Goal: Transaction & Acquisition: Obtain resource

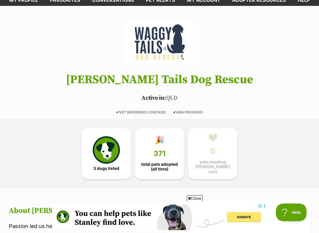
click at [101, 154] on img at bounding box center [106, 149] width 27 height 27
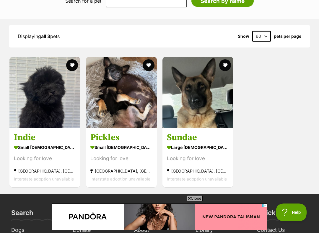
scroll to position [594, 0]
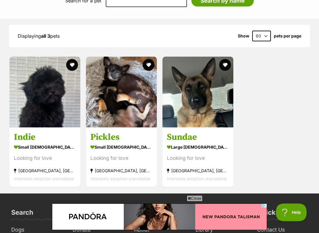
click at [35, 101] on img at bounding box center [44, 92] width 71 height 71
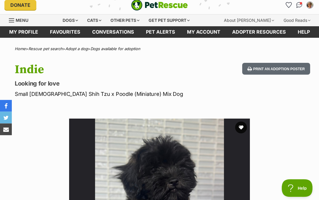
scroll to position [4, 0]
click at [71, 23] on div "Dogs" at bounding box center [70, 20] width 24 height 12
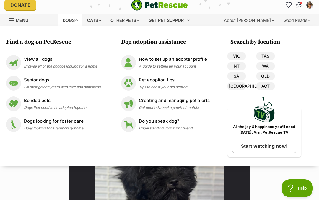
scroll to position [0, 0]
click at [33, 63] on div "View all dogs Browse all of the doggos looking for a home" at bounding box center [60, 62] width 73 height 13
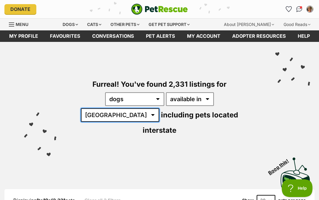
click at [159, 108] on select "[GEOGRAPHIC_DATA] [GEOGRAPHIC_DATA] [GEOGRAPHIC_DATA] [GEOGRAPHIC_DATA] [GEOGRA…" at bounding box center [120, 115] width 78 height 14
select select "QLD"
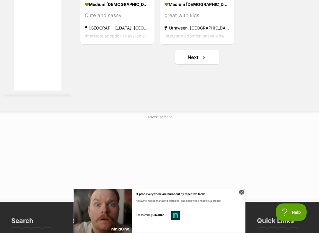
scroll to position [1199, 0]
click at [184, 64] on link "Next" at bounding box center [197, 57] width 44 height 14
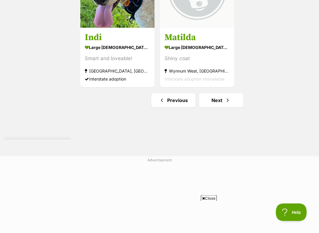
scroll to position [1157, 0]
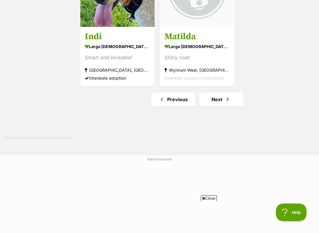
click at [205, 107] on link "Next" at bounding box center [221, 99] width 44 height 14
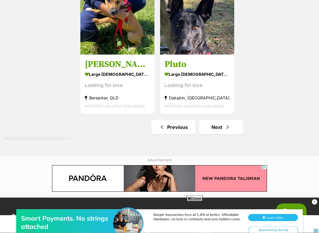
scroll to position [1192, 0]
click at [208, 134] on link "Next" at bounding box center [221, 127] width 44 height 14
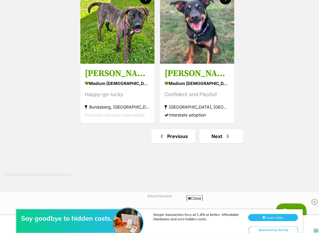
scroll to position [1120, 0]
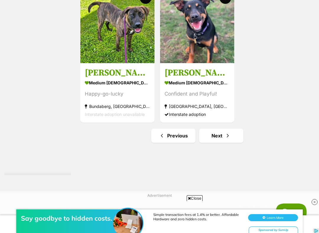
click at [212, 143] on link "Next" at bounding box center [221, 136] width 44 height 14
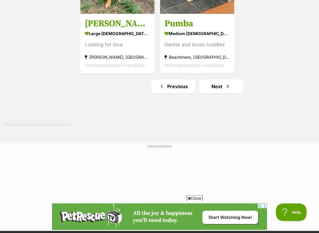
scroll to position [1170, 0]
click at [212, 94] on link "Next" at bounding box center [221, 86] width 44 height 14
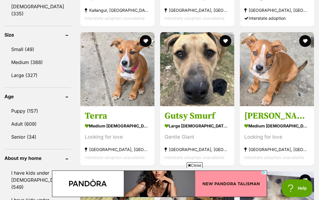
scroll to position [582, 0]
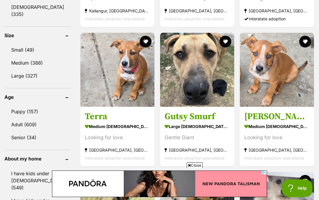
click at [80, 82] on img at bounding box center [117, 70] width 74 height 74
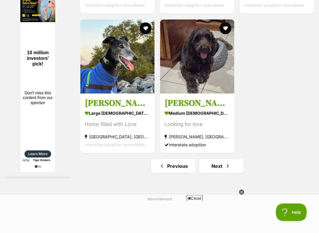
scroll to position [1153, 0]
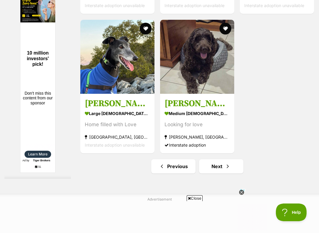
click at [175, 94] on img at bounding box center [197, 57] width 74 height 74
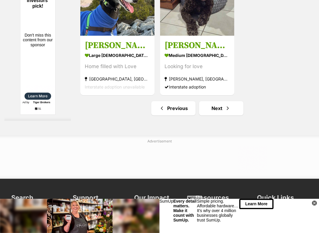
scroll to position [0, 0]
click at [166, 115] on link "Previous" at bounding box center [173, 108] width 44 height 14
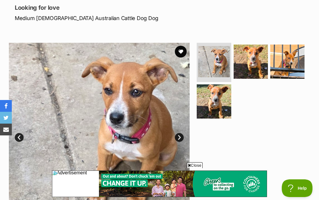
scroll to position [79, 0]
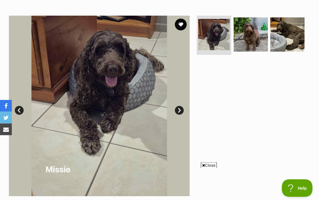
scroll to position [107, 0]
click at [247, 36] on img at bounding box center [251, 34] width 34 height 34
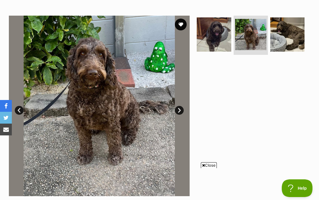
scroll to position [0, 0]
click at [279, 33] on img at bounding box center [287, 34] width 34 height 34
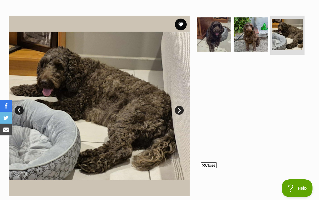
click at [209, 35] on img at bounding box center [214, 34] width 34 height 34
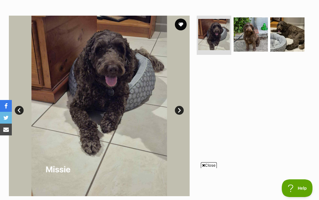
click at [242, 37] on img at bounding box center [251, 34] width 34 height 34
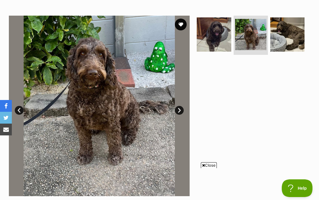
click at [281, 33] on img at bounding box center [287, 34] width 34 height 34
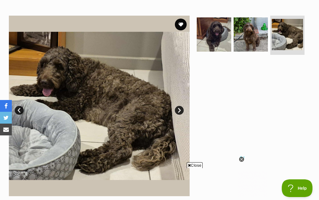
click at [209, 38] on img at bounding box center [214, 34] width 34 height 34
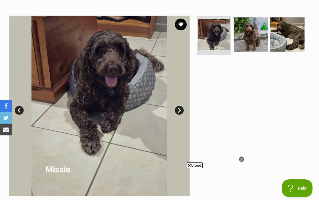
click at [244, 38] on img at bounding box center [251, 34] width 34 height 34
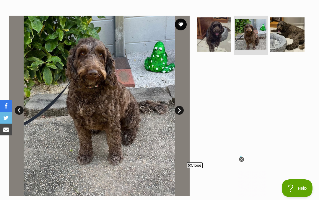
click at [211, 35] on img at bounding box center [214, 34] width 34 height 34
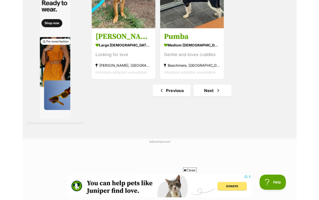
scroll to position [1150, 0]
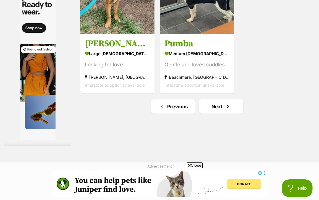
click at [166, 114] on link "Previous" at bounding box center [173, 106] width 44 height 14
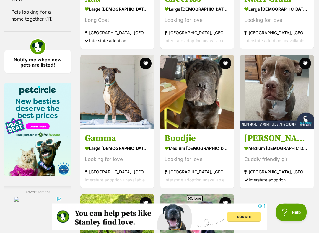
scroll to position [915, 0]
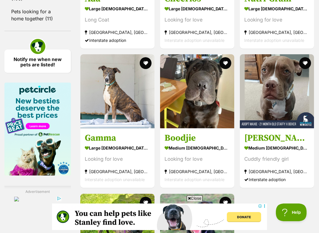
click at [182, 119] on img at bounding box center [197, 91] width 74 height 74
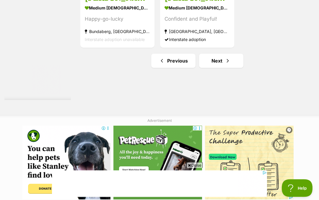
scroll to position [1195, 0]
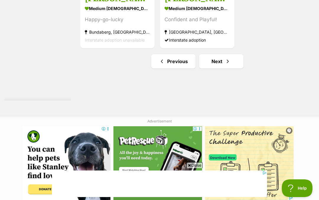
click at [205, 68] on link "Next" at bounding box center [221, 61] width 44 height 14
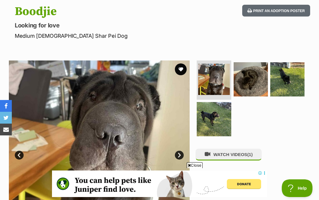
scroll to position [61, 0]
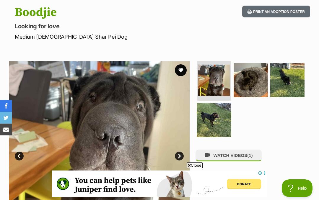
click at [243, 83] on img at bounding box center [251, 80] width 34 height 34
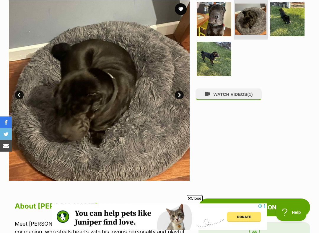
scroll to position [123, 0]
click at [208, 61] on img at bounding box center [214, 59] width 34 height 34
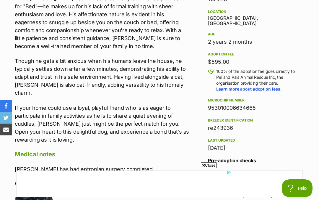
scroll to position [410, 0]
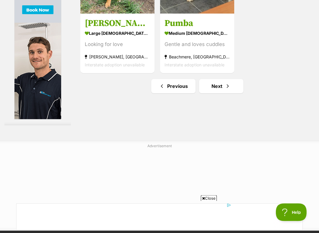
scroll to position [1170, 0]
click at [206, 93] on link "Next" at bounding box center [221, 86] width 44 height 14
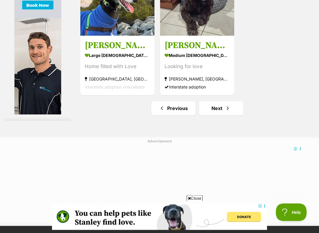
scroll to position [1211, 0]
click at [209, 115] on link "Next" at bounding box center [221, 108] width 44 height 14
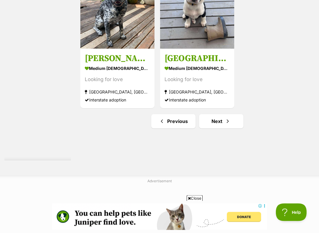
scroll to position [1135, 0]
click at [210, 128] on link "Next" at bounding box center [221, 121] width 44 height 14
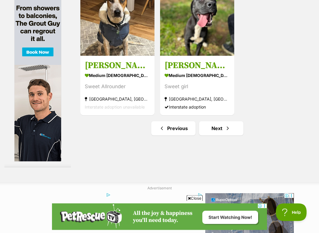
scroll to position [1128, 0]
click at [210, 136] on link "Next" at bounding box center [221, 128] width 44 height 14
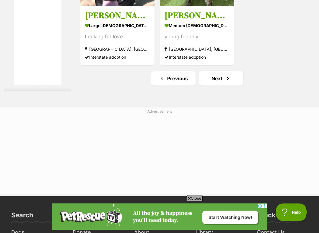
scroll to position [1241, 0]
click at [212, 86] on link "Next" at bounding box center [221, 78] width 44 height 14
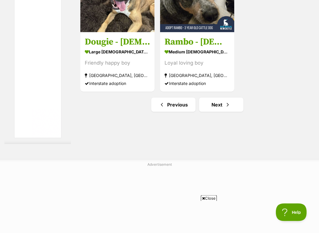
scroll to position [1151, 0]
click at [208, 112] on link "Next" at bounding box center [221, 105] width 44 height 14
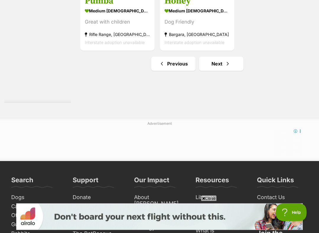
scroll to position [1192, 0]
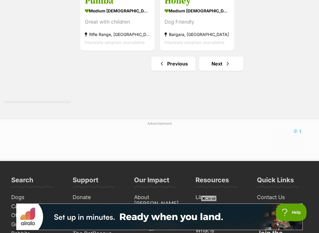
click at [213, 71] on link "Next" at bounding box center [221, 64] width 44 height 14
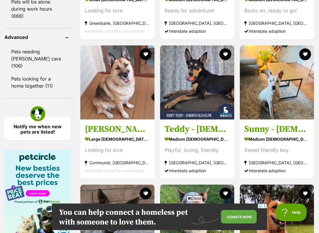
scroll to position [874, 0]
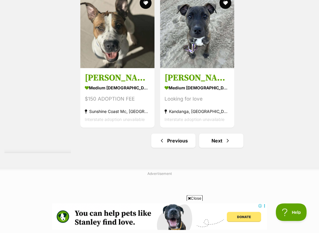
scroll to position [1179, 0]
click at [209, 148] on link "Next" at bounding box center [221, 141] width 44 height 14
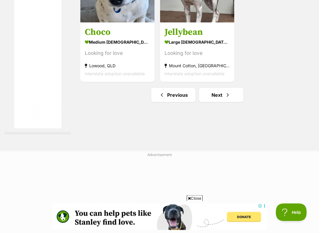
scroll to position [1161, 0]
click at [225, 99] on span "Next page" at bounding box center [228, 95] width 6 height 7
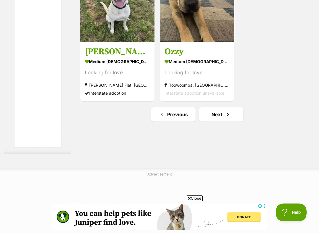
scroll to position [1143, 0]
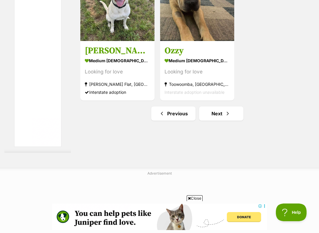
click at [208, 121] on link "Next" at bounding box center [221, 114] width 44 height 14
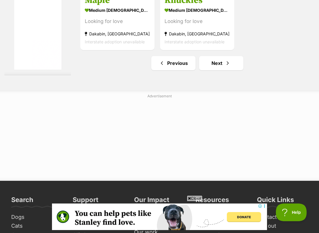
scroll to position [1257, 0]
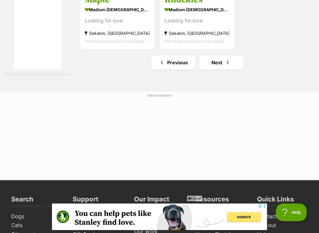
click at [210, 70] on link "Next" at bounding box center [221, 63] width 44 height 14
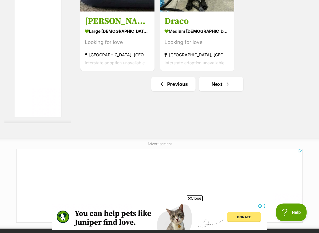
scroll to position [1173, 0]
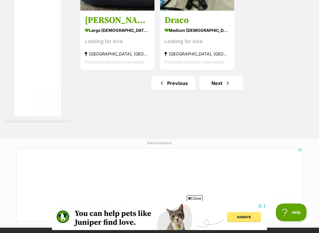
click at [210, 90] on link "Next" at bounding box center [221, 83] width 44 height 14
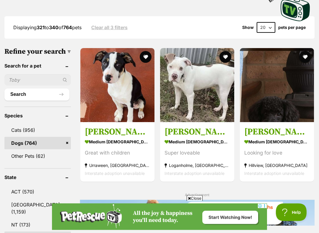
scroll to position [172, 0]
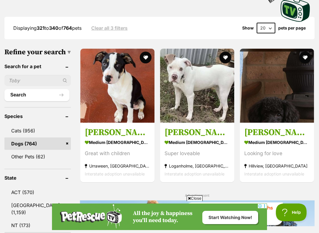
click at [266, 95] on img at bounding box center [277, 86] width 74 height 74
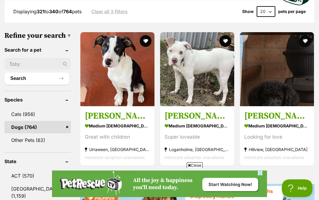
scroll to position [0, 0]
click at [279, 65] on img at bounding box center [277, 69] width 74 height 74
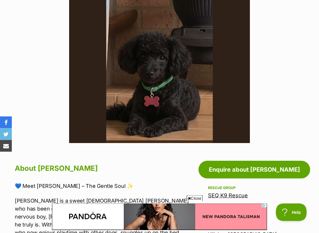
scroll to position [160, 0]
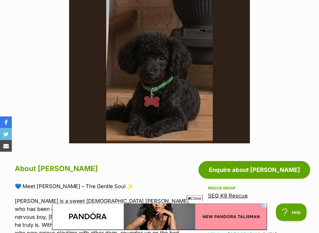
click at [239, 170] on link "Enquire about Ollie" at bounding box center [254, 170] width 112 height 18
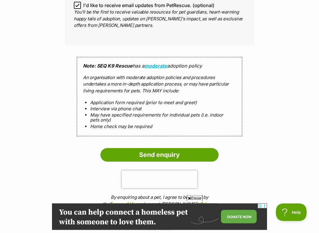
click at [158, 148] on input "Send enquiry" at bounding box center [159, 155] width 118 height 14
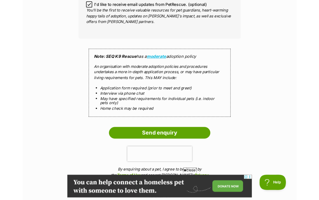
scroll to position [517, 0]
